Goal: Use online tool/utility

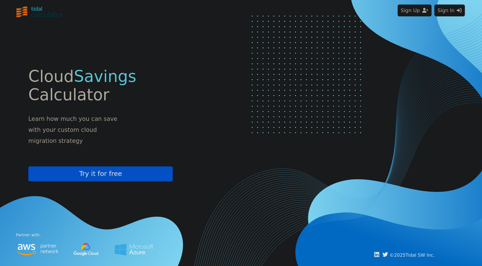
click at [442, 12] on button "Sign In" at bounding box center [449, 11] width 30 height 12
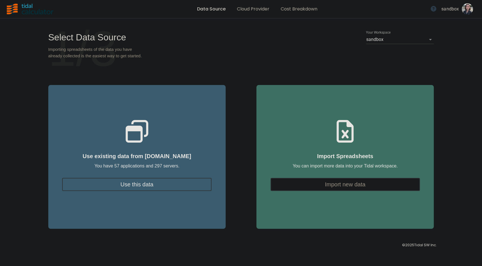
click at [190, 187] on button "Use this data" at bounding box center [136, 184] width 149 height 13
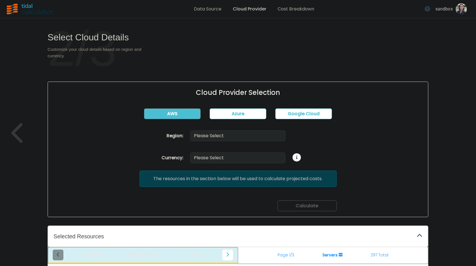
click at [184, 114] on button "AWS" at bounding box center [172, 113] width 57 height 11
select select "USD"
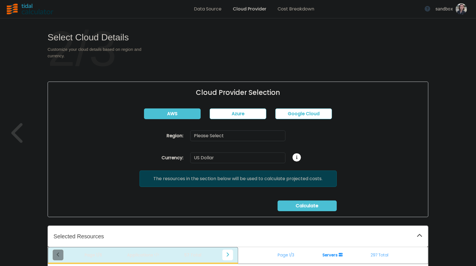
select select "us-east-1"
click at [296, 202] on span "Calculate" at bounding box center [307, 205] width 23 height 6
